Goal: Task Accomplishment & Management: Use online tool/utility

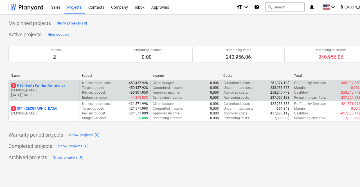
click at [58, 87] on p "3 HSD - [GEOGRAPHIC_DATA] (Remaining)" at bounding box center [38, 85] width 54 height 5
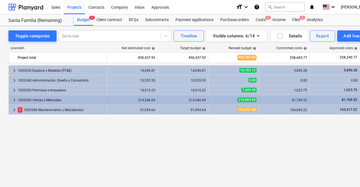
click at [37, 102] on div "1020360 Ventas y Mercadeo" at bounding box center [61, 100] width 87 height 9
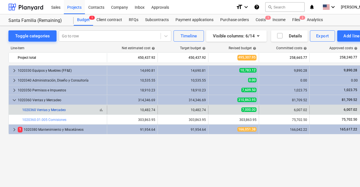
click at [41, 109] on link "1020360 Ventas y Mercadeo" at bounding box center [44, 110] width 44 height 4
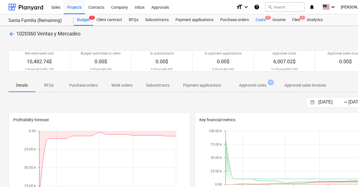
click at [263, 19] on div "Costs 1" at bounding box center [260, 19] width 17 height 11
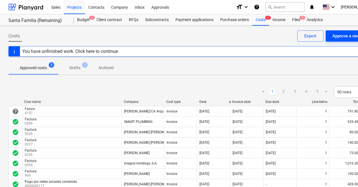
click at [347, 36] on div "Approve a new cost" at bounding box center [350, 35] width 37 height 7
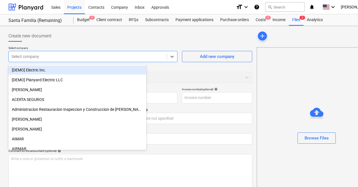
click at [54, 59] on div at bounding box center [88, 57] width 152 height 6
click at [311, 141] on div "Browse Files" at bounding box center [317, 137] width 24 height 7
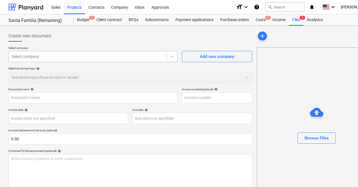
click at [61, 60] on div "Select company" at bounding box center [88, 57] width 158 height 8
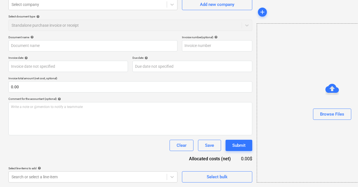
scroll to position [52, 0]
click at [276, 150] on div "Browse Files" at bounding box center [332, 103] width 151 height 159
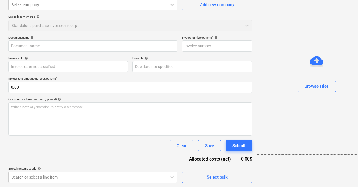
scroll to position [0, 0]
